Goal: Information Seeking & Learning: Understand process/instructions

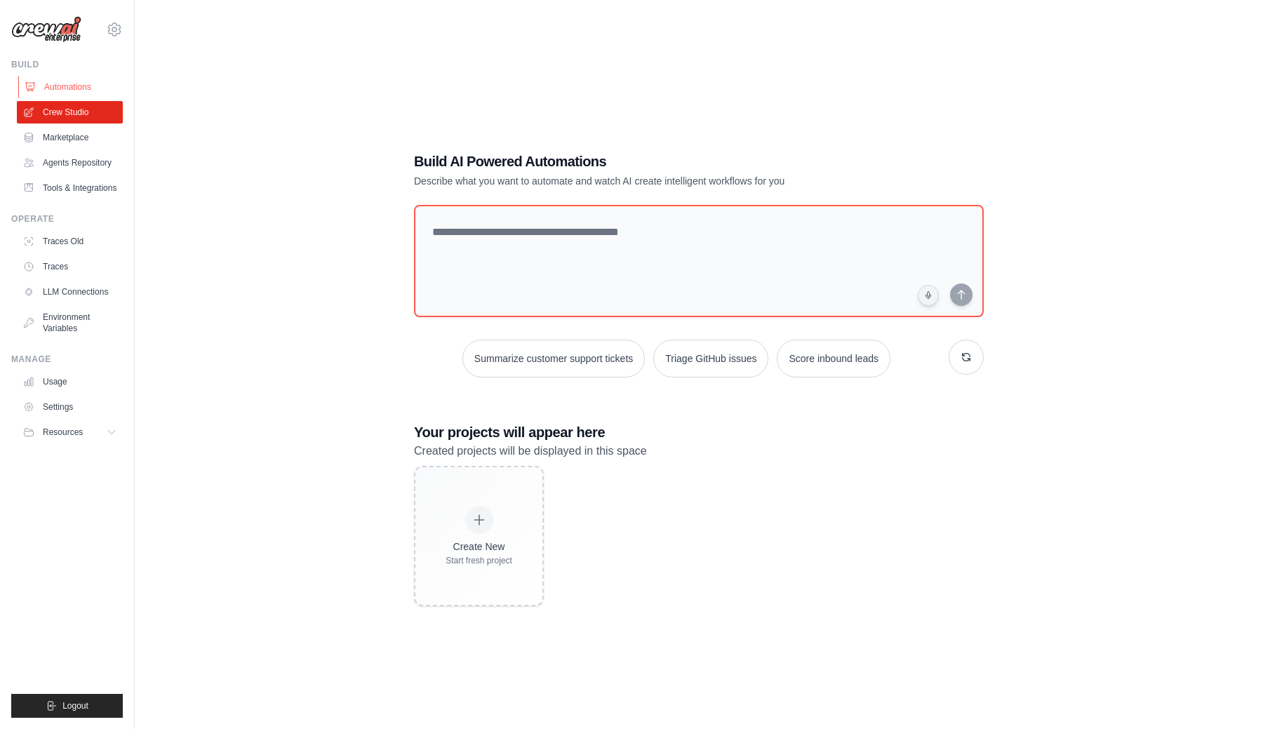
click at [73, 86] on link "Automations" at bounding box center [71, 87] width 106 height 22
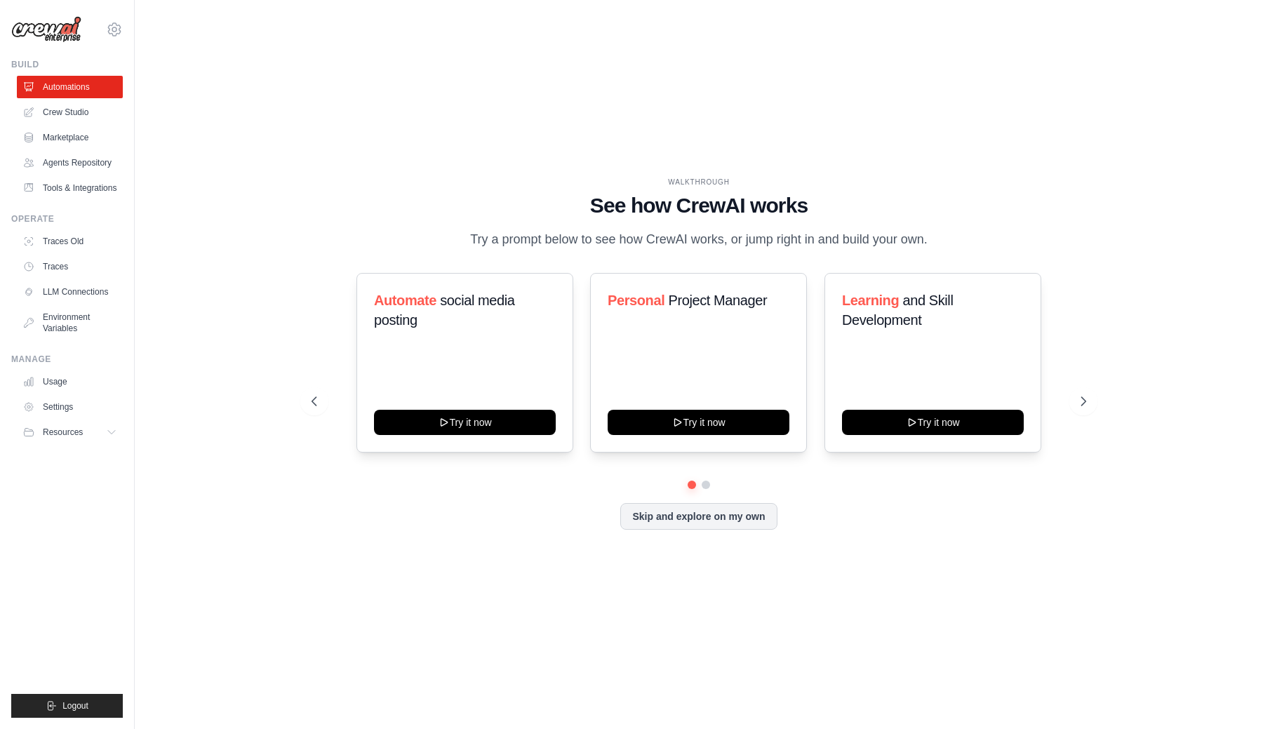
drag, startPoint x: 589, startPoint y: 212, endPoint x: 939, endPoint y: 247, distance: 351.2
click at [937, 245] on div "WALKTHROUGH See how [PERSON_NAME] works Try a prompt below to see how [PERSON_N…" at bounding box center [699, 213] width 775 height 73
click at [938, 250] on div "WALKTHROUGH See how [PERSON_NAME] works Try a prompt below to see how [PERSON_N…" at bounding box center [699, 213] width 775 height 73
drag, startPoint x: 941, startPoint y: 246, endPoint x: 577, endPoint y: 203, distance: 366.8
click at [577, 203] on div "WALKTHROUGH See how [PERSON_NAME] works Try a prompt below to see how [PERSON_N…" at bounding box center [699, 213] width 775 height 73
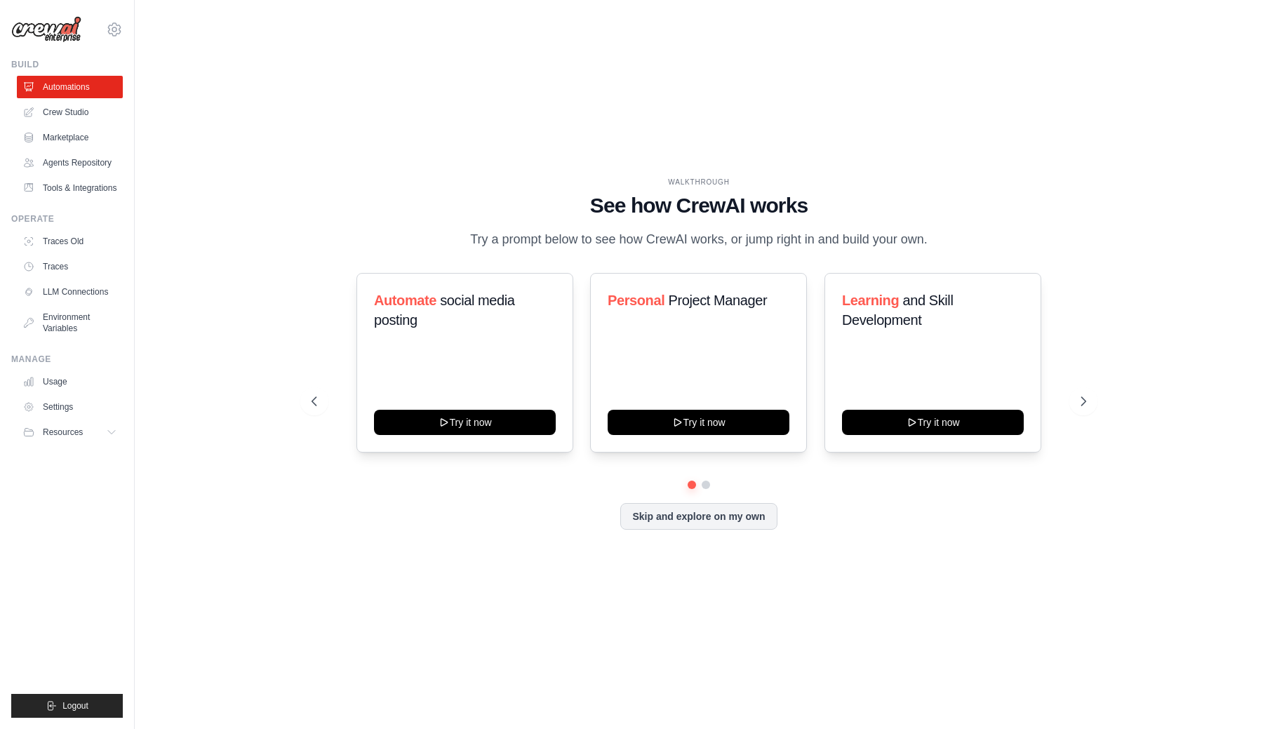
click at [577, 203] on h1 "See how CrewAI works" at bounding box center [699, 205] width 775 height 25
drag, startPoint x: 574, startPoint y: 203, endPoint x: 968, endPoint y: 244, distance: 396.5
click at [968, 244] on div "WALKTHROUGH See how [PERSON_NAME] works Try a prompt below to see how [PERSON_N…" at bounding box center [699, 213] width 775 height 73
click at [952, 238] on div "WALKTHROUGH See how [PERSON_NAME] works Try a prompt below to see how [PERSON_N…" at bounding box center [699, 213] width 775 height 73
drag, startPoint x: 952, startPoint y: 238, endPoint x: 489, endPoint y: 231, distance: 462.5
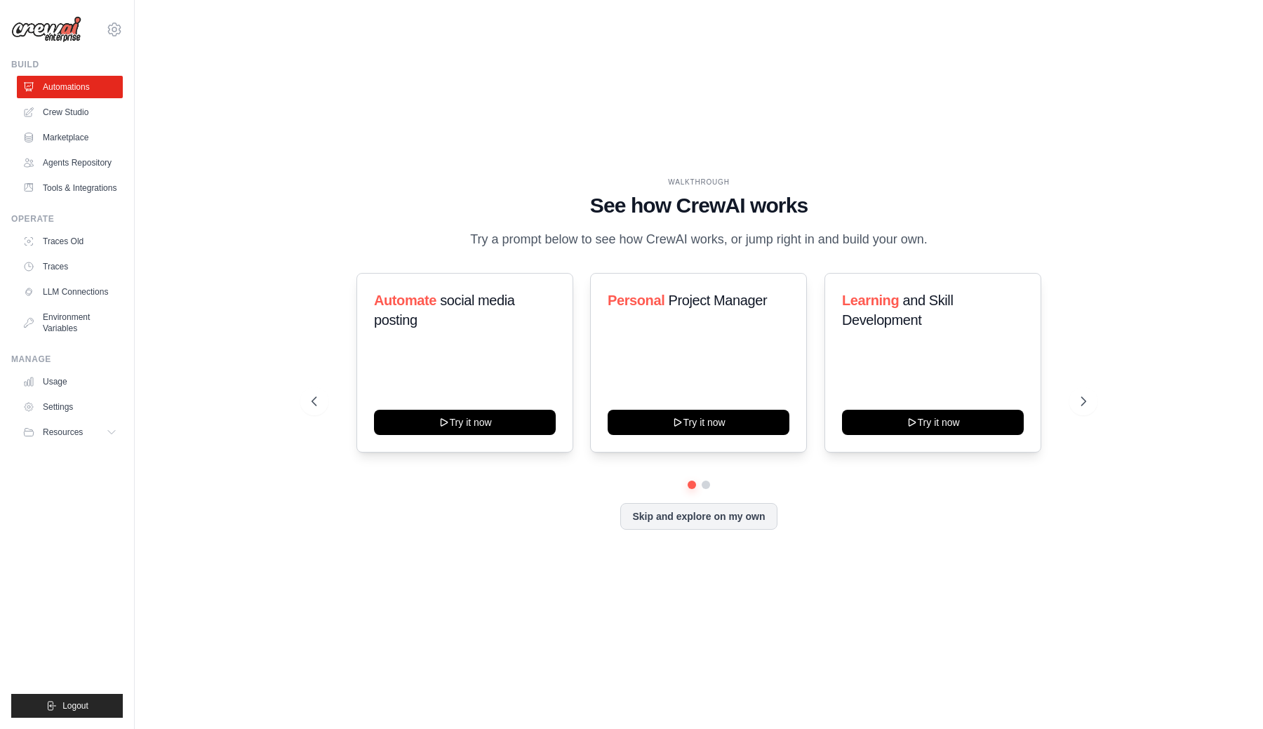
click at [489, 231] on div "WALKTHROUGH See how [PERSON_NAME] works Try a prompt below to see how [PERSON_N…" at bounding box center [699, 213] width 775 height 73
click at [477, 232] on p "Try a prompt below to see how CrewAI works, or jump right in and build your own." at bounding box center [699, 239] width 472 height 20
drag, startPoint x: 462, startPoint y: 232, endPoint x: 1038, endPoint y: 242, distance: 576.2
click at [1041, 244] on div "WALKTHROUGH See how [PERSON_NAME] works Try a prompt below to see how [PERSON_N…" at bounding box center [699, 213] width 775 height 73
click at [979, 241] on div "WALKTHROUGH See how [PERSON_NAME] works Try a prompt below to see how [PERSON_N…" at bounding box center [699, 213] width 775 height 73
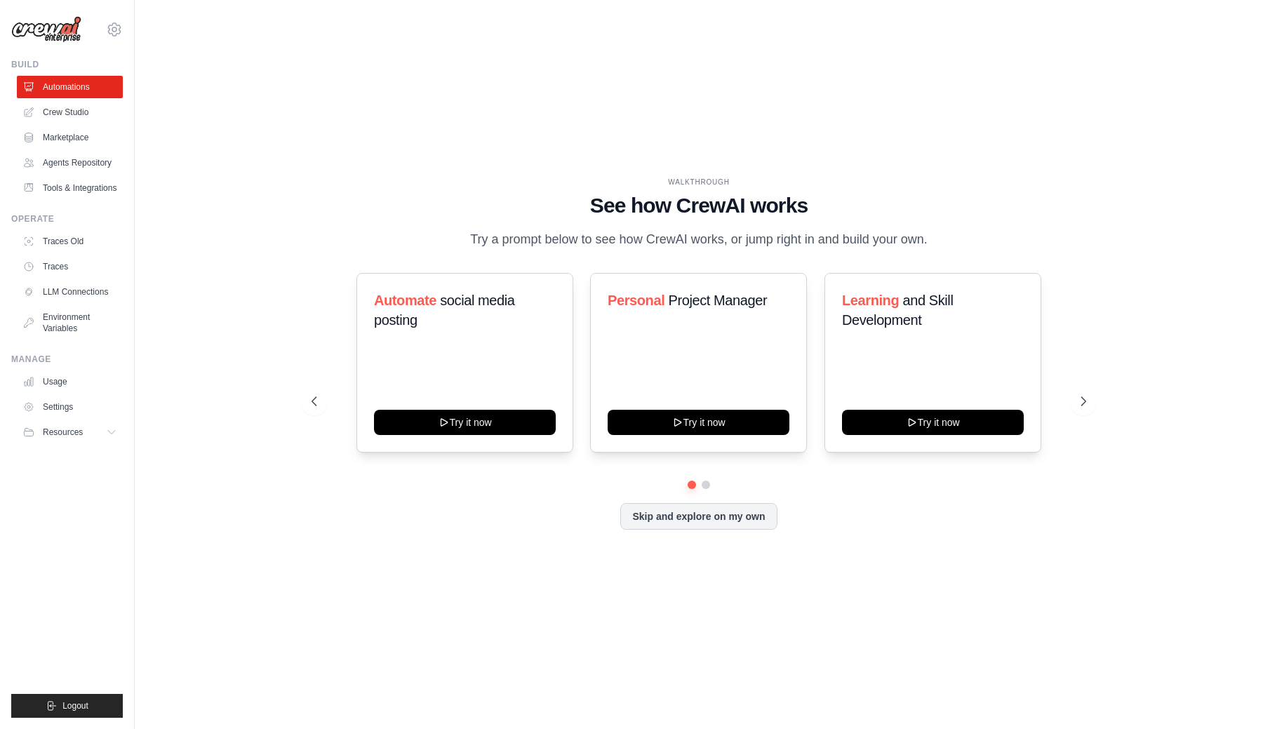
drag, startPoint x: 942, startPoint y: 241, endPoint x: 917, endPoint y: 227, distance: 28.3
click at [917, 227] on div "WALKTHROUGH See how [PERSON_NAME] works Try a prompt below to see how [PERSON_N…" at bounding box center [699, 213] width 775 height 73
drag, startPoint x: 976, startPoint y: 246, endPoint x: 922, endPoint y: 246, distance: 54.0
click at [975, 246] on div "WALKTHROUGH See how [PERSON_NAME] works Try a prompt below to see how [PERSON_N…" at bounding box center [699, 213] width 775 height 73
drag, startPoint x: 922, startPoint y: 246, endPoint x: 566, endPoint y: 213, distance: 357.9
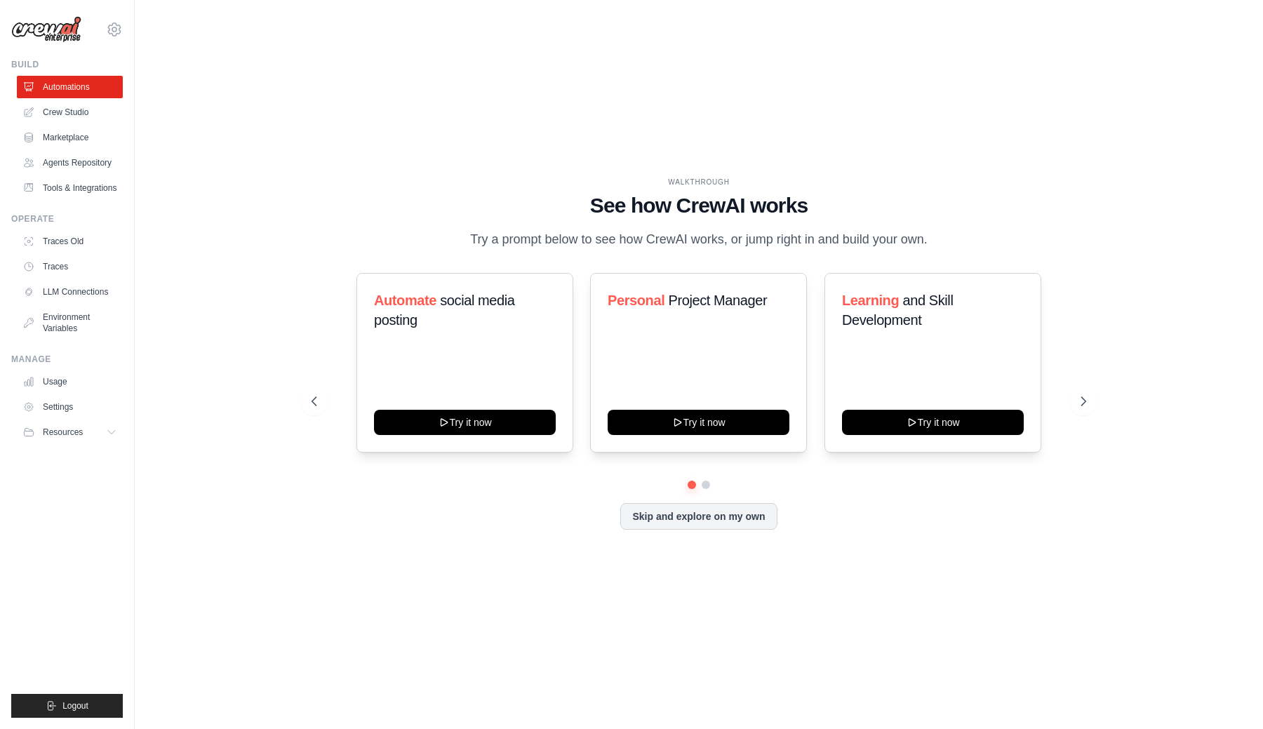
click at [566, 213] on div "WALKTHROUGH See how [PERSON_NAME] works Try a prompt below to see how [PERSON_N…" at bounding box center [699, 213] width 775 height 73
click at [455, 239] on div "WALKTHROUGH See how [PERSON_NAME] works Try a prompt below to see how [PERSON_N…" at bounding box center [699, 213] width 775 height 73
drag, startPoint x: 443, startPoint y: 239, endPoint x: 947, endPoint y: 245, distance: 504.6
click at [947, 245] on div "WALKTHROUGH See how [PERSON_NAME] works Try a prompt below to see how [PERSON_N…" at bounding box center [699, 213] width 775 height 73
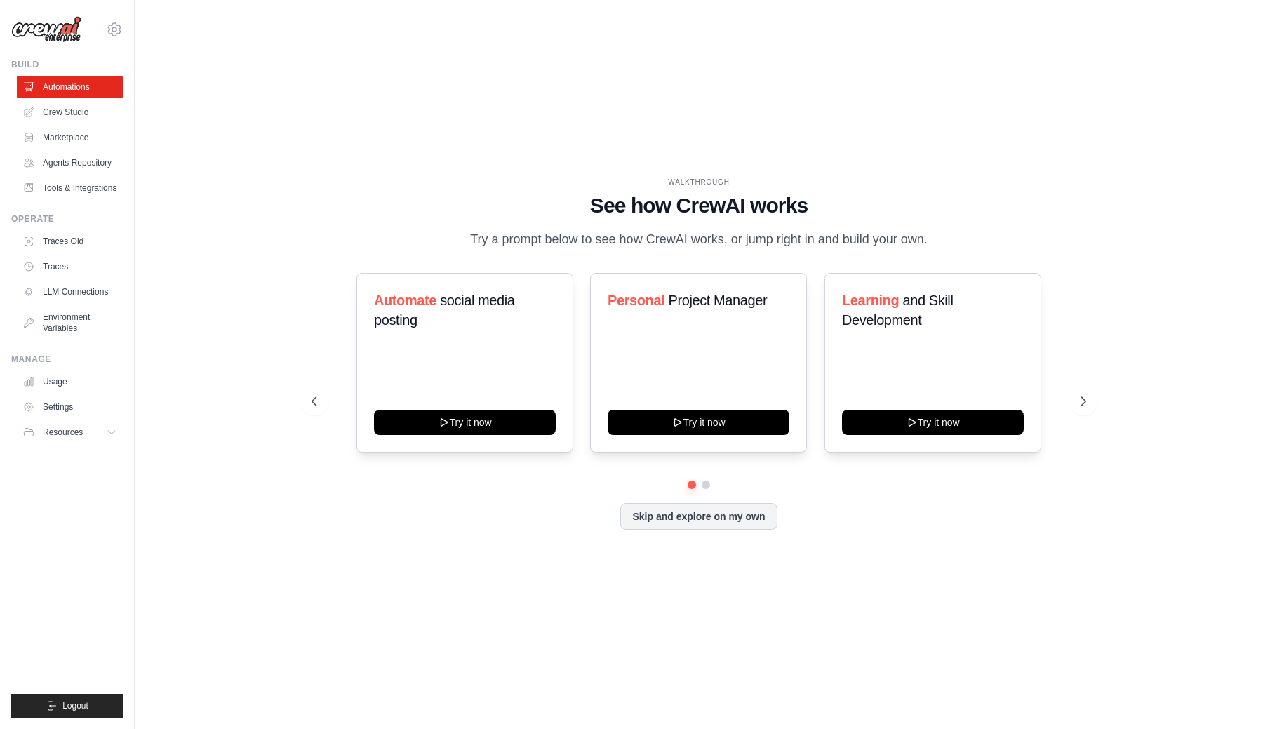
drag, startPoint x: 955, startPoint y: 241, endPoint x: 465, endPoint y: 237, distance: 490.5
click at [465, 237] on div "WALKTHROUGH See how [PERSON_NAME] works Try a prompt below to see how [PERSON_N…" at bounding box center [699, 213] width 775 height 73
click at [465, 237] on p "Try a prompt below to see how CrewAI works, or jump right in and build your own." at bounding box center [699, 239] width 472 height 20
drag, startPoint x: 448, startPoint y: 237, endPoint x: 951, endPoint y: 234, distance: 502.5
click at [951, 234] on div "WALKTHROUGH See how [PERSON_NAME] works Try a prompt below to see how [PERSON_N…" at bounding box center [699, 213] width 775 height 73
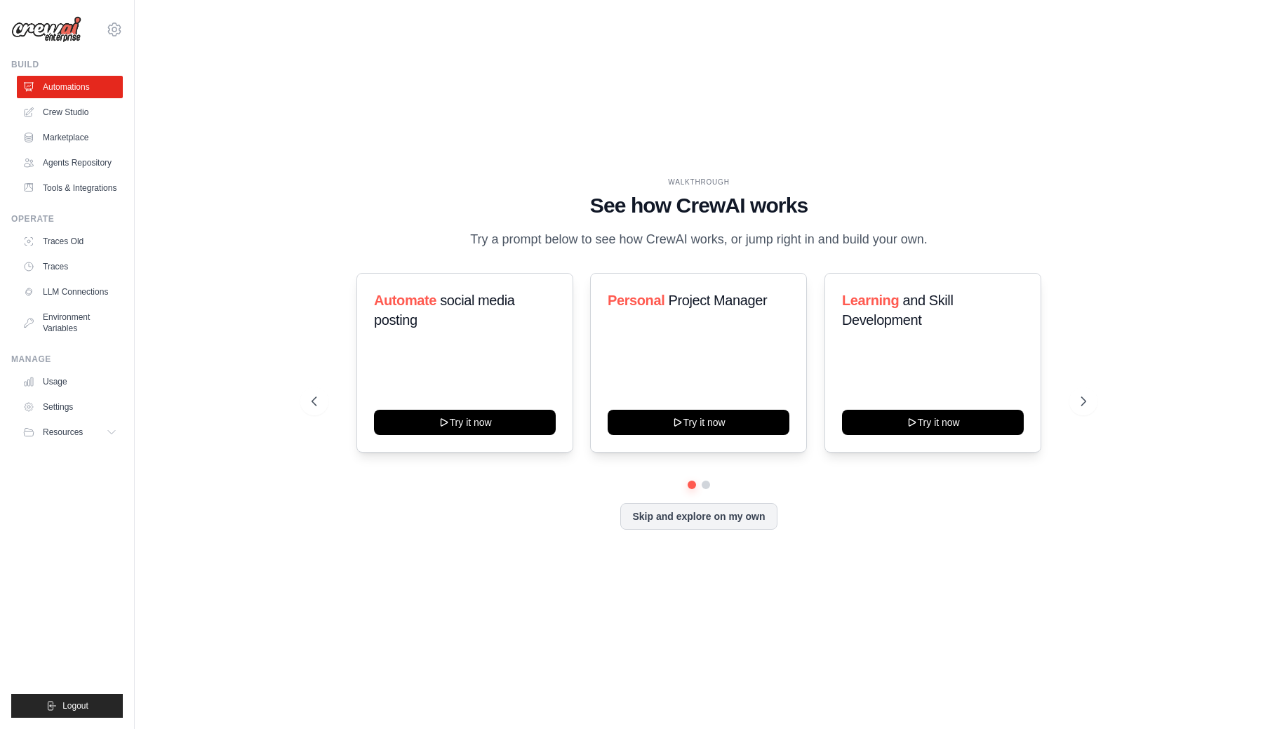
click at [951, 234] on div "WALKTHROUGH See how [PERSON_NAME] works Try a prompt below to see how [PERSON_N…" at bounding box center [699, 213] width 775 height 73
drag, startPoint x: 933, startPoint y: 230, endPoint x: 460, endPoint y: 237, distance: 473.7
click at [460, 237] on div "WALKTHROUGH See how [PERSON_NAME] works Try a prompt below to see how [PERSON_N…" at bounding box center [699, 213] width 775 height 73
click at [473, 237] on p "Try a prompt below to see how CrewAI works, or jump right in and build your own." at bounding box center [699, 239] width 472 height 20
drag, startPoint x: 453, startPoint y: 237, endPoint x: 978, endPoint y: 238, distance: 524.9
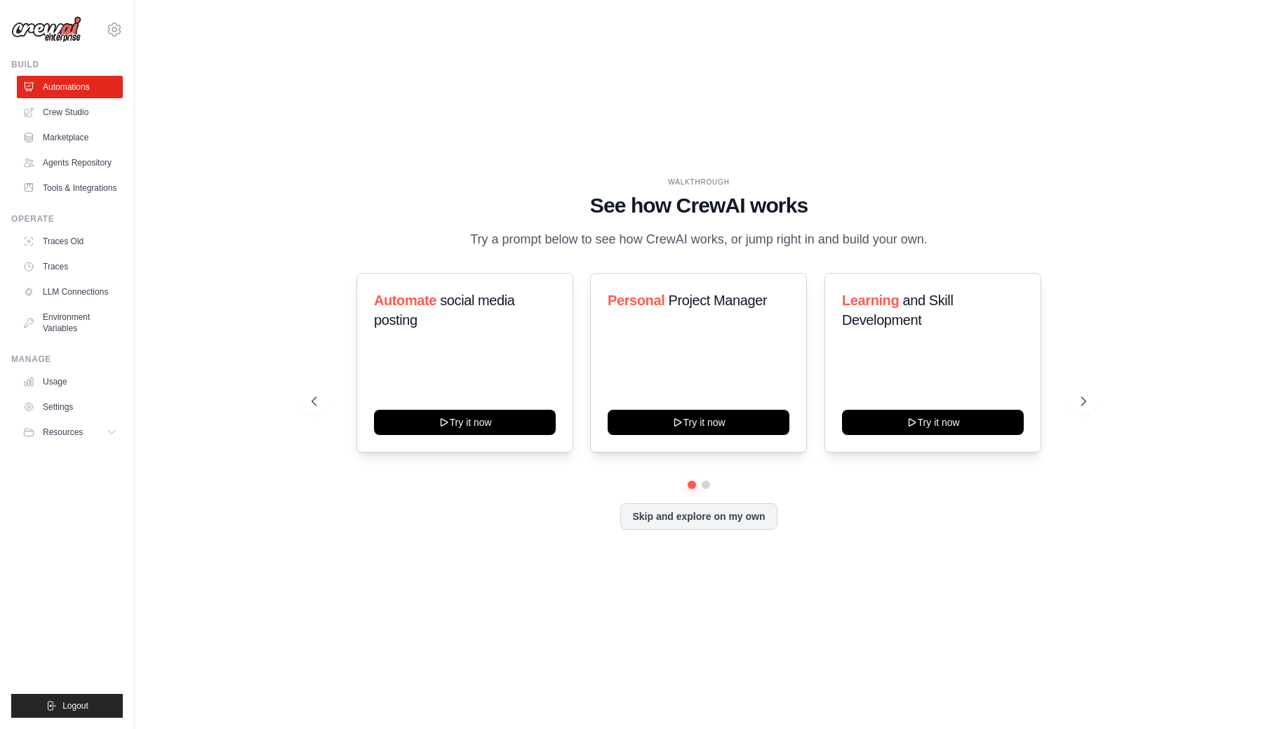
click at [984, 240] on div "WALKTHROUGH See how [PERSON_NAME] works Try a prompt below to see how [PERSON_N…" at bounding box center [699, 213] width 775 height 73
click at [980, 238] on div "WALKTHROUGH See how [PERSON_NAME] works Try a prompt below to see how [PERSON_N…" at bounding box center [699, 213] width 775 height 73
click at [92, 113] on link "Crew Studio" at bounding box center [71, 112] width 106 height 22
